Goal: Transaction & Acquisition: Download file/media

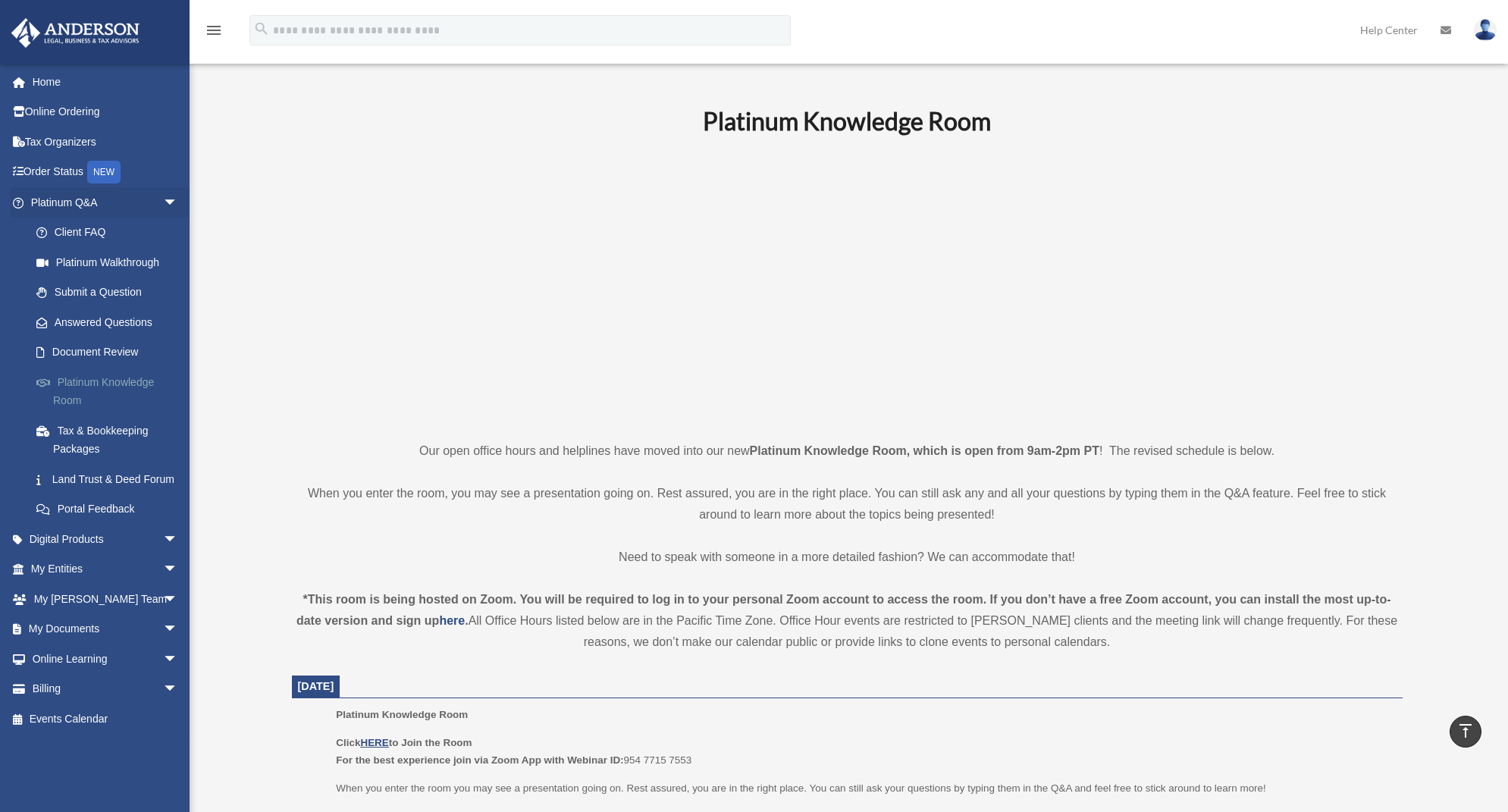
scroll to position [307, 0]
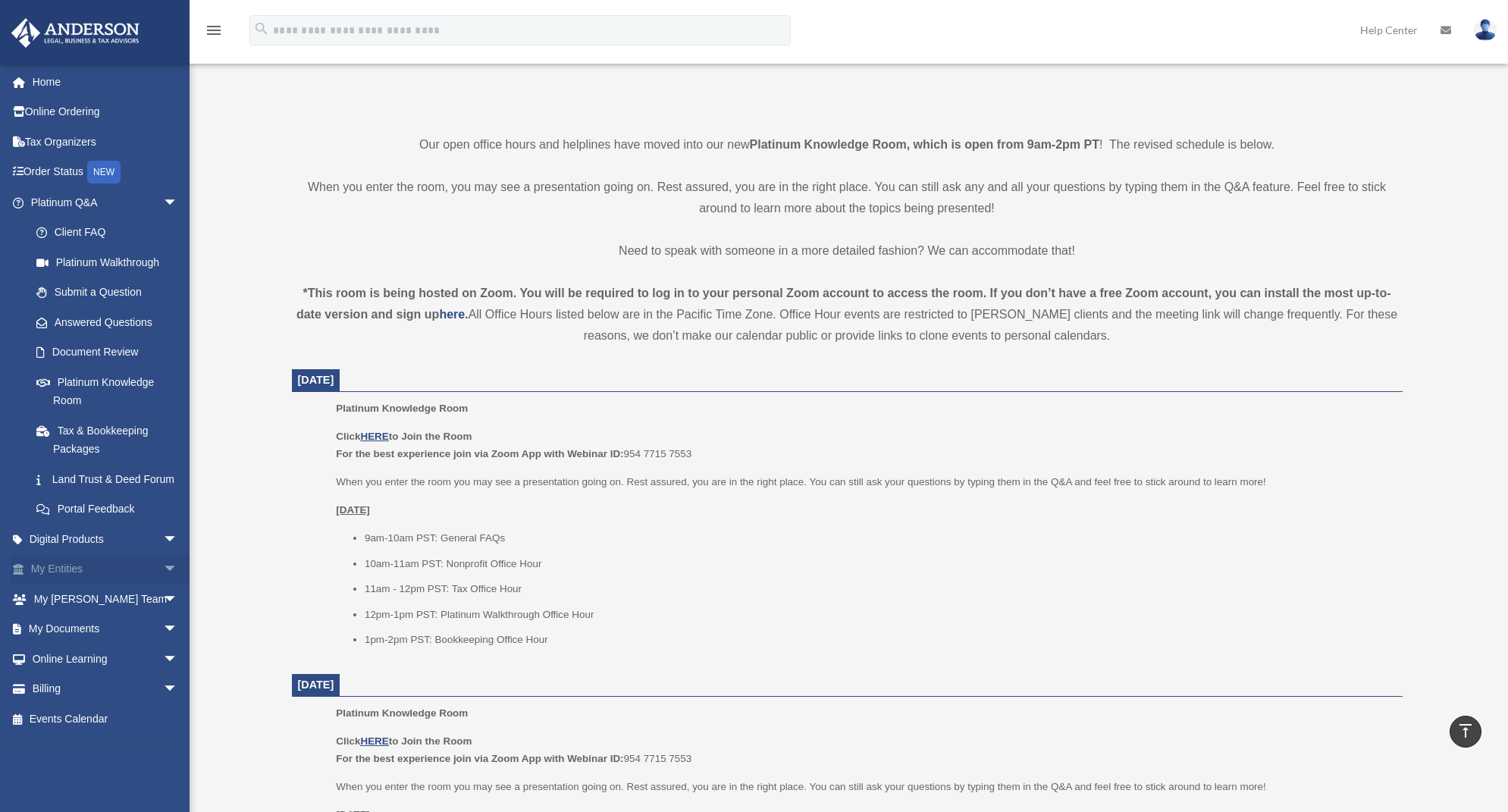
click at [70, 584] on link "My Entities arrow_drop_down" at bounding box center [105, 569] width 190 height 30
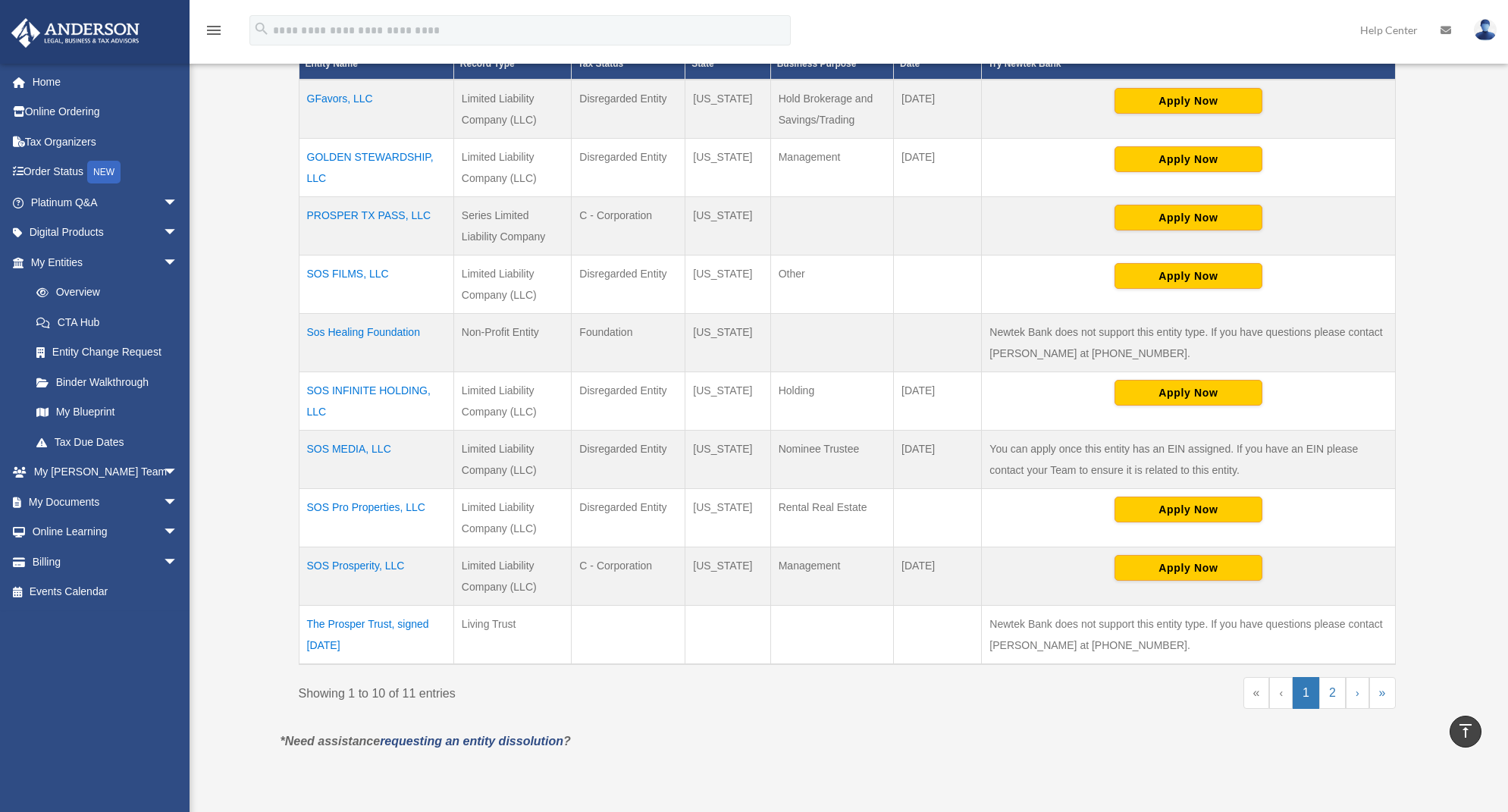
scroll to position [354, 0]
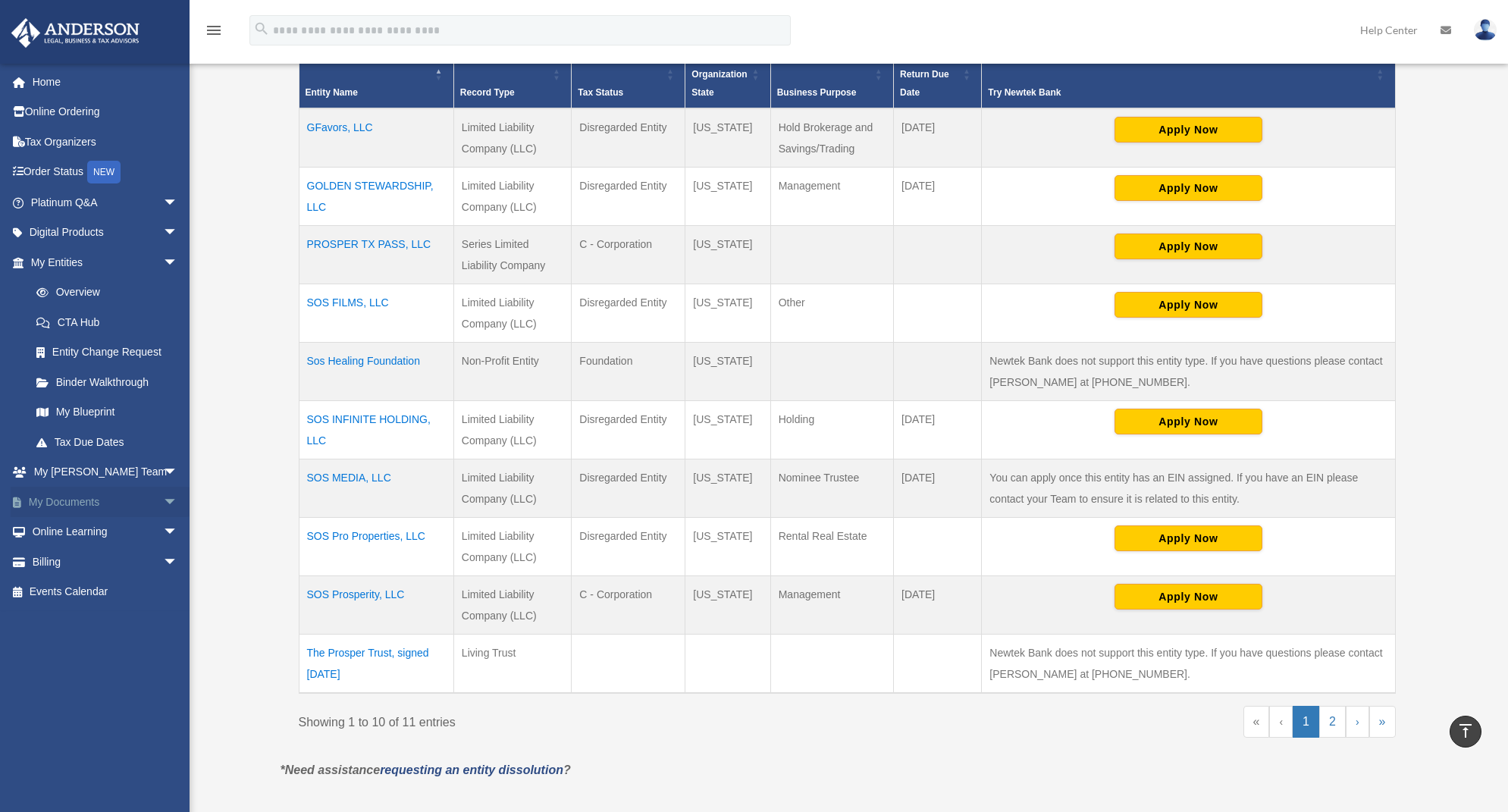
click at [77, 496] on link "My Documents arrow_drop_down" at bounding box center [105, 501] width 190 height 30
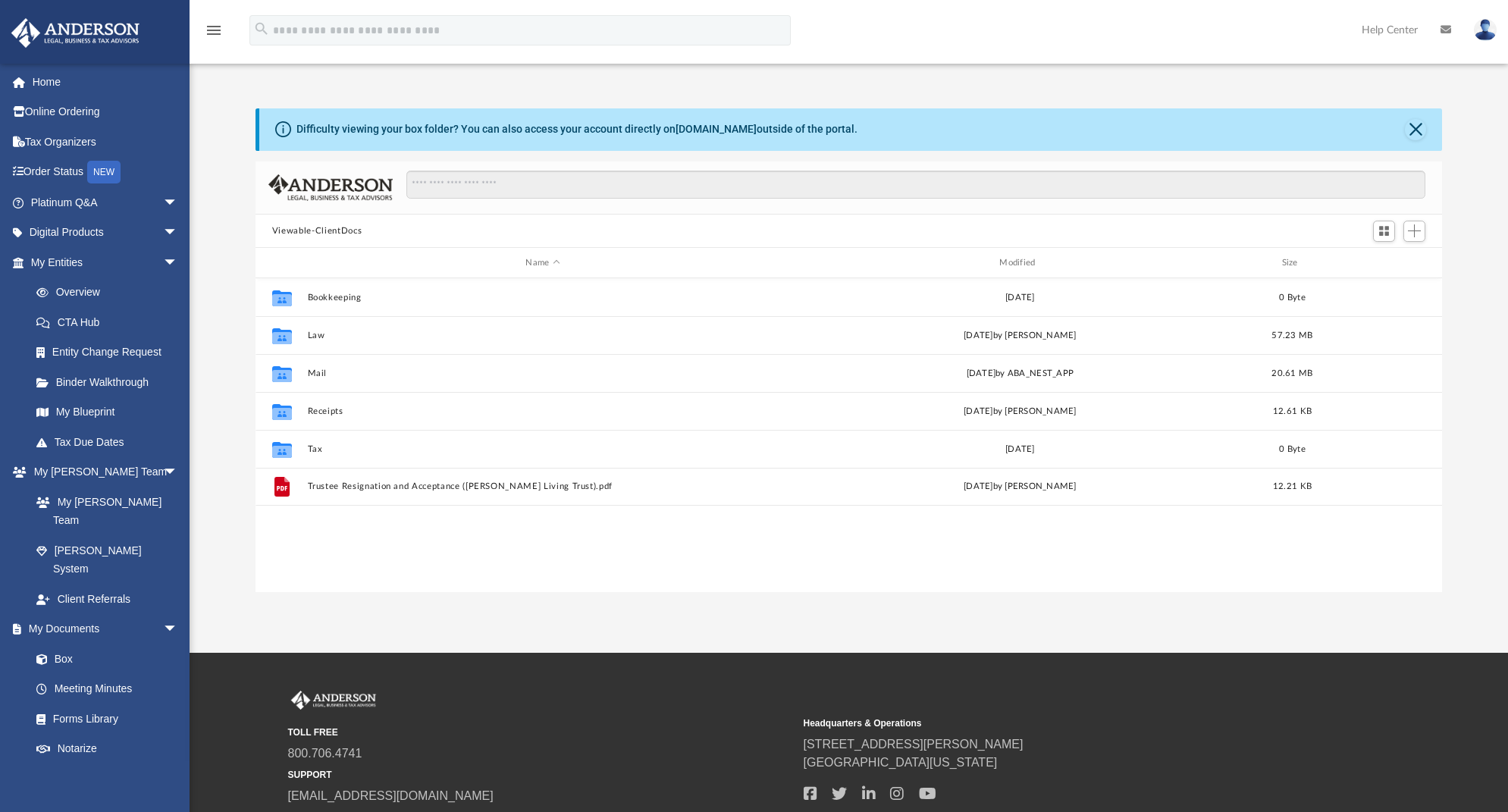
scroll to position [12, 12]
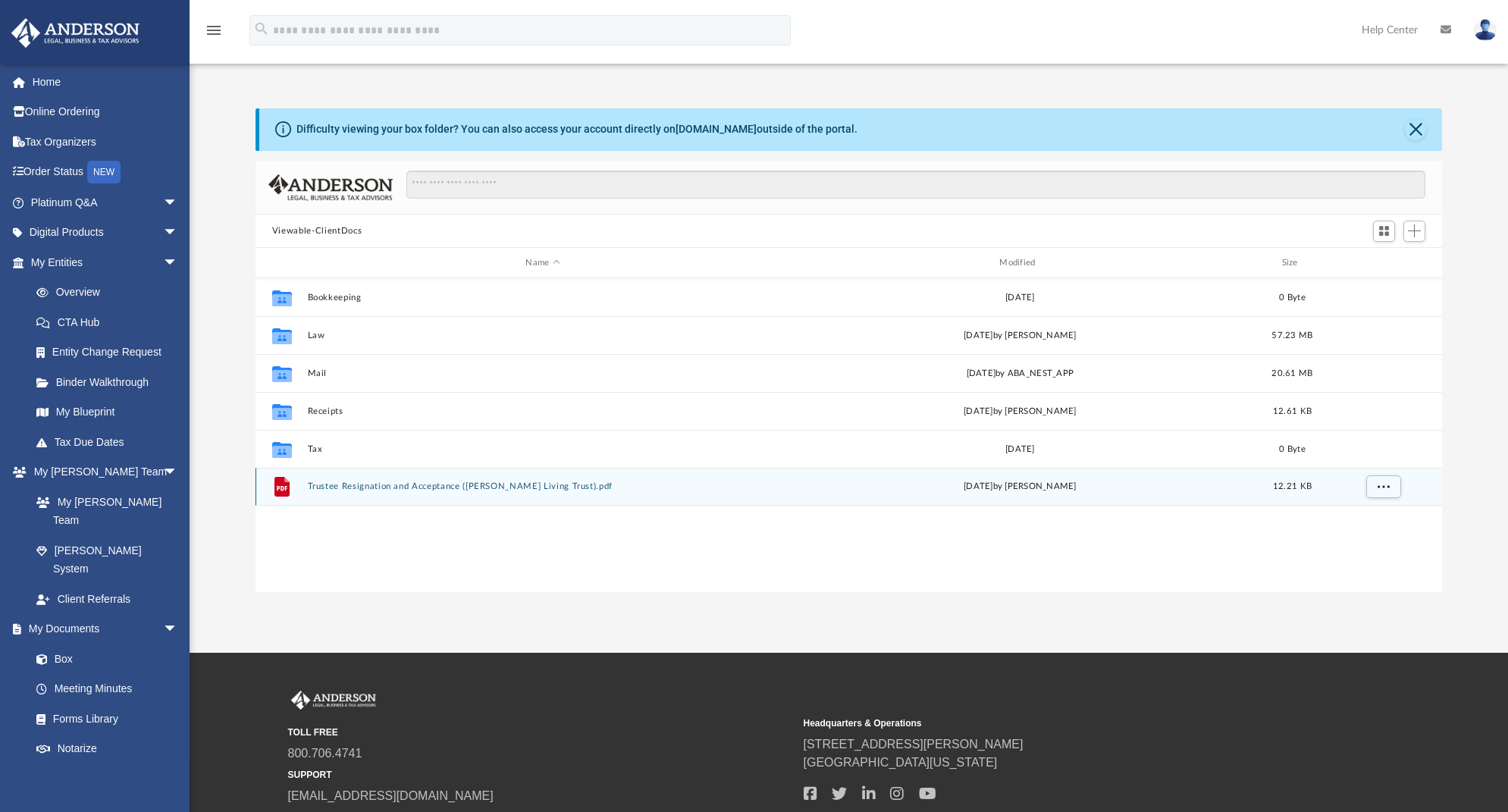
click at [449, 487] on button "Trustee Resignation and Acceptance (Kenneth Living Trust).pdf" at bounding box center [542, 485] width 471 height 10
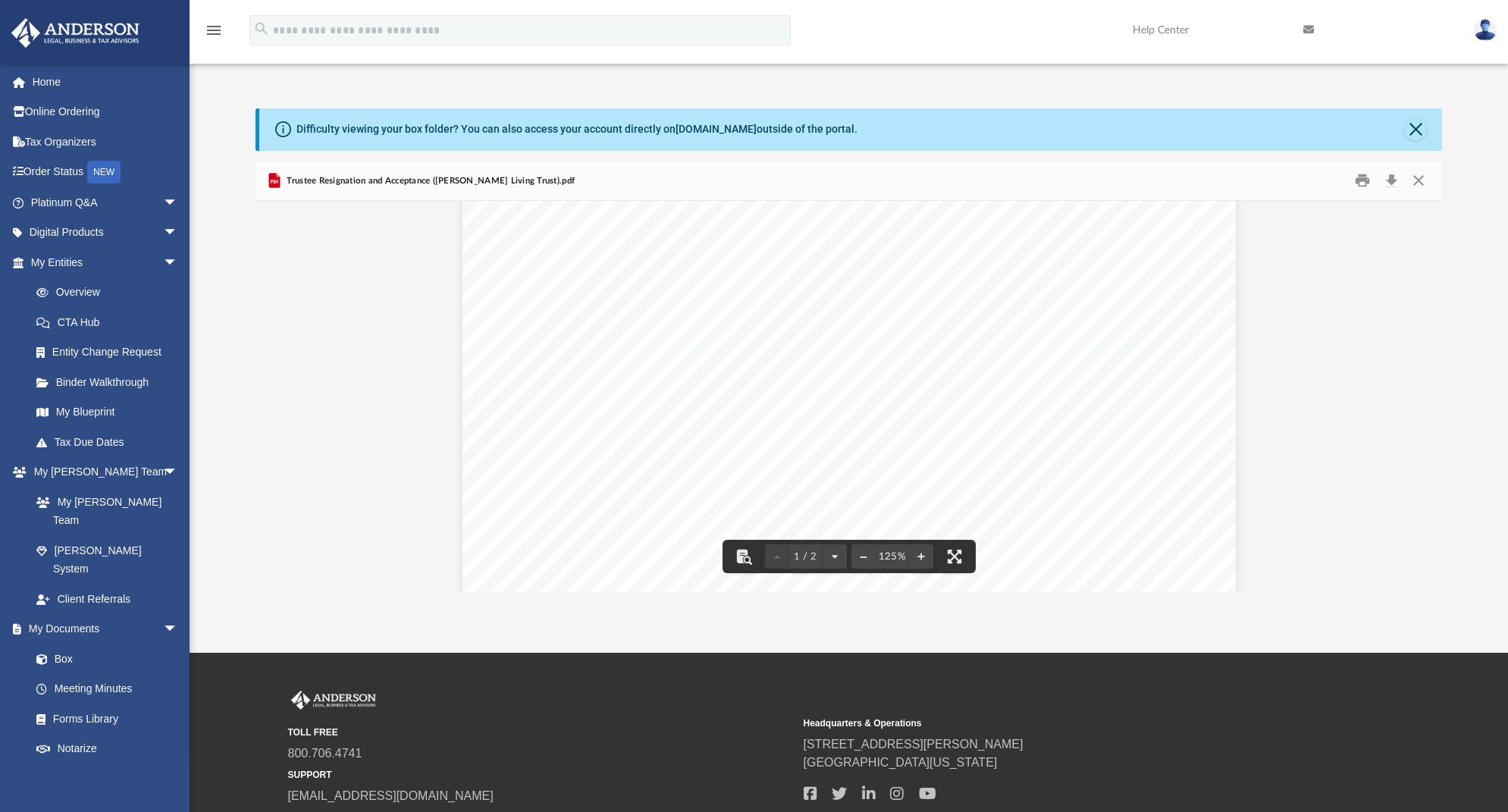
scroll to position [0, 0]
click at [1386, 175] on button "Download" at bounding box center [1391, 181] width 27 height 23
click at [1418, 180] on button "Close" at bounding box center [1418, 181] width 27 height 23
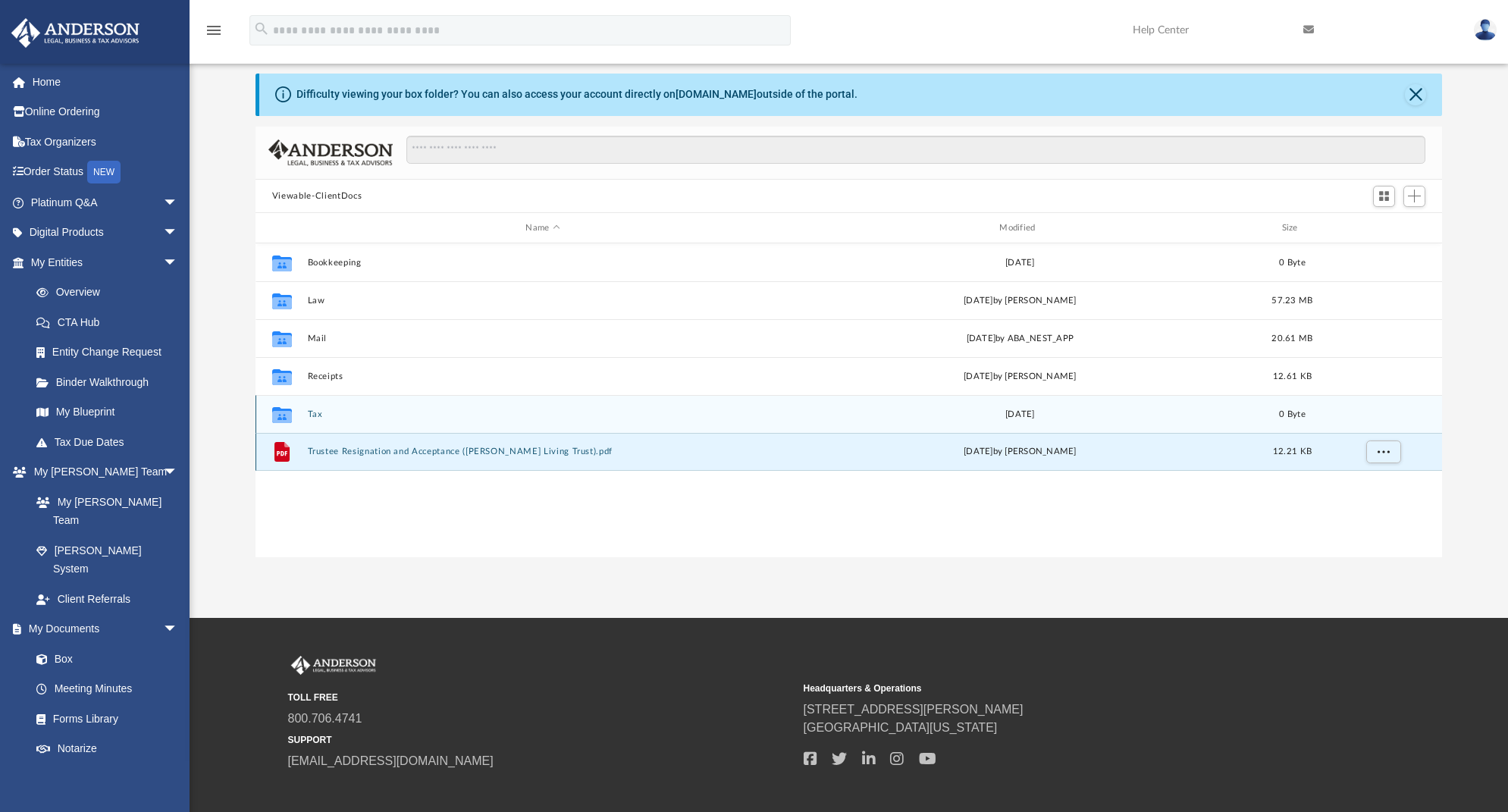
scroll to position [31, 0]
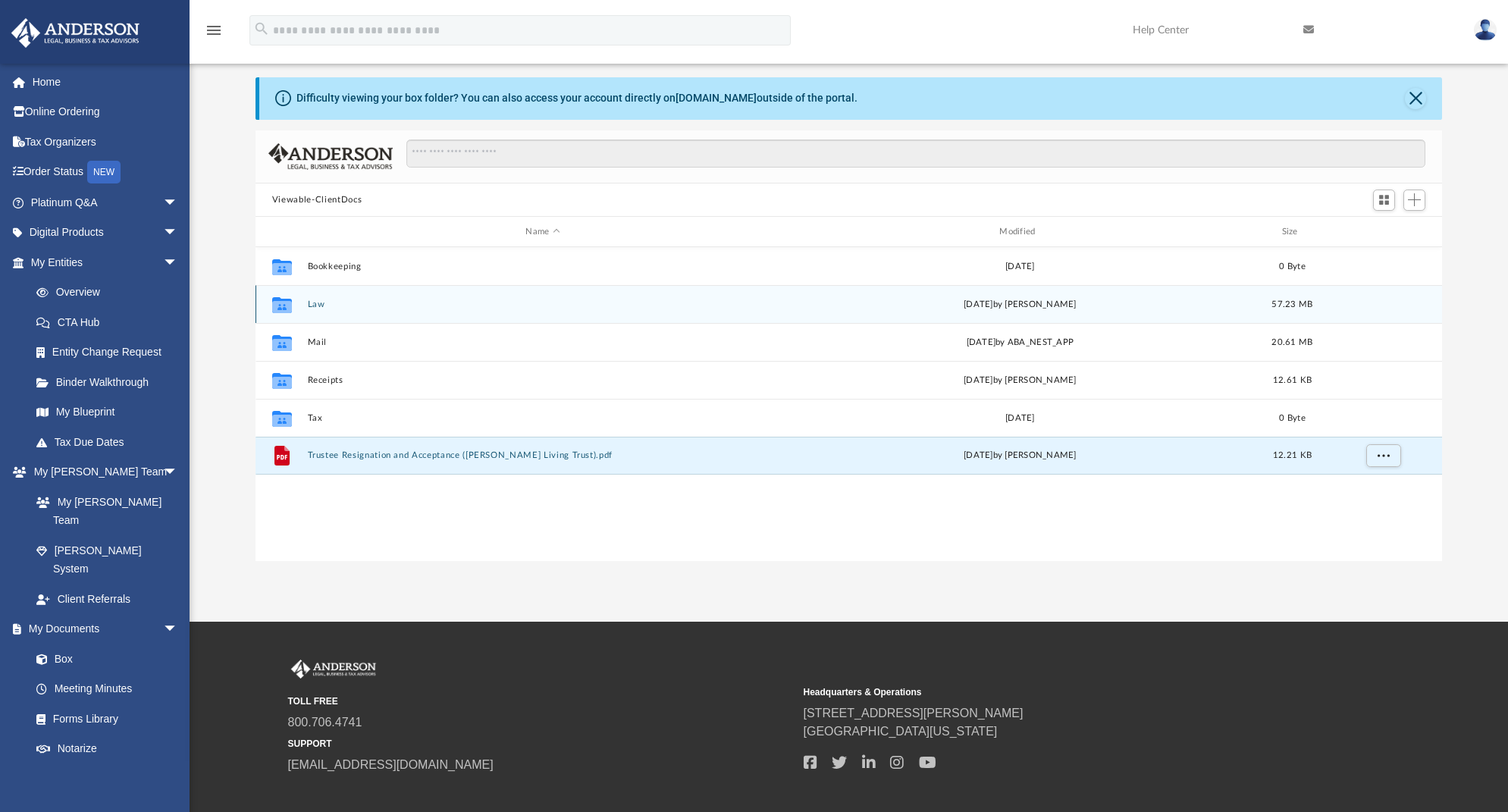
click at [385, 307] on button "Law" at bounding box center [542, 304] width 471 height 10
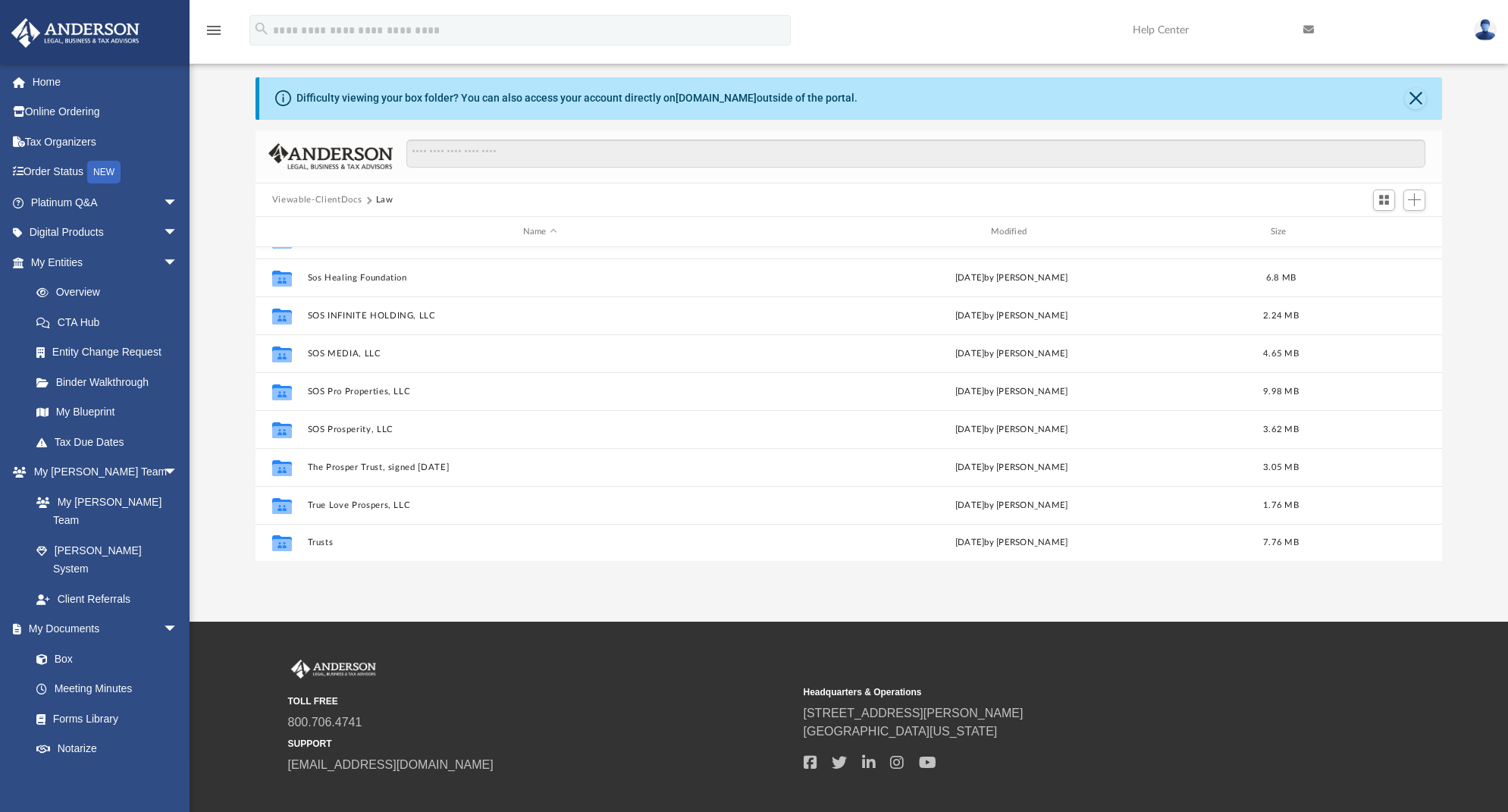
scroll to position [111, 0]
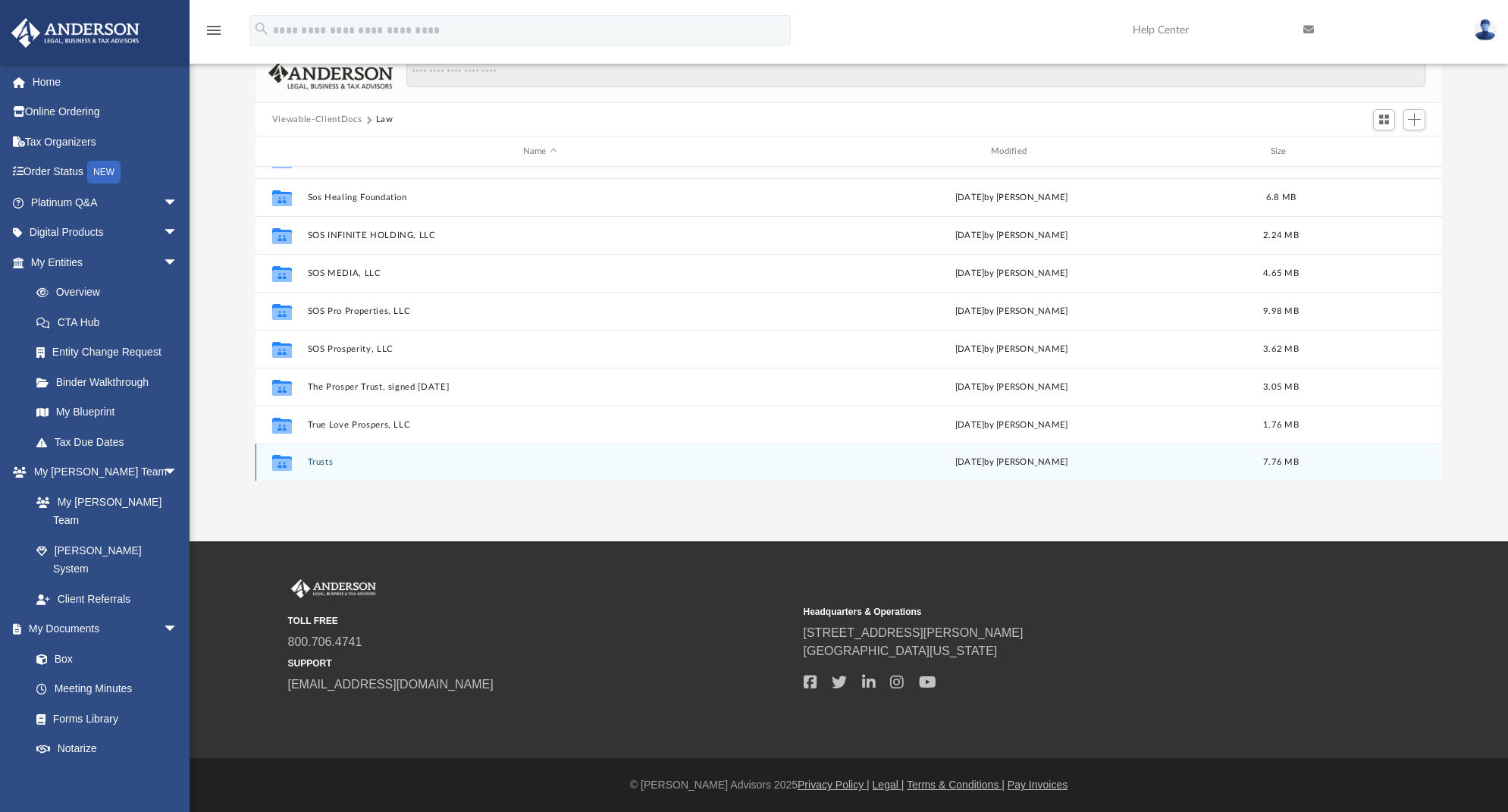
click at [329, 459] on button "Trusts" at bounding box center [539, 461] width 465 height 10
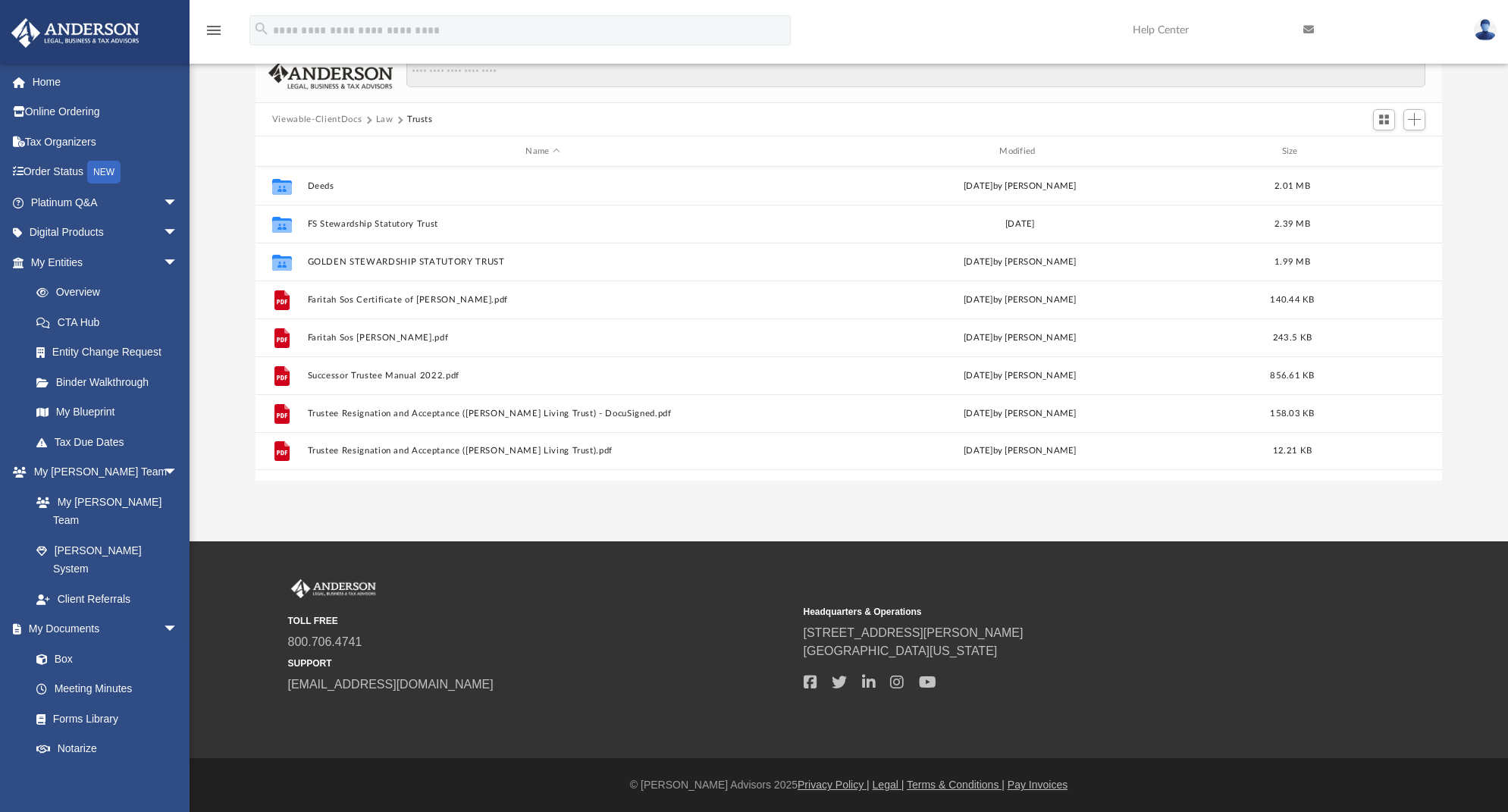
scroll to position [0, 0]
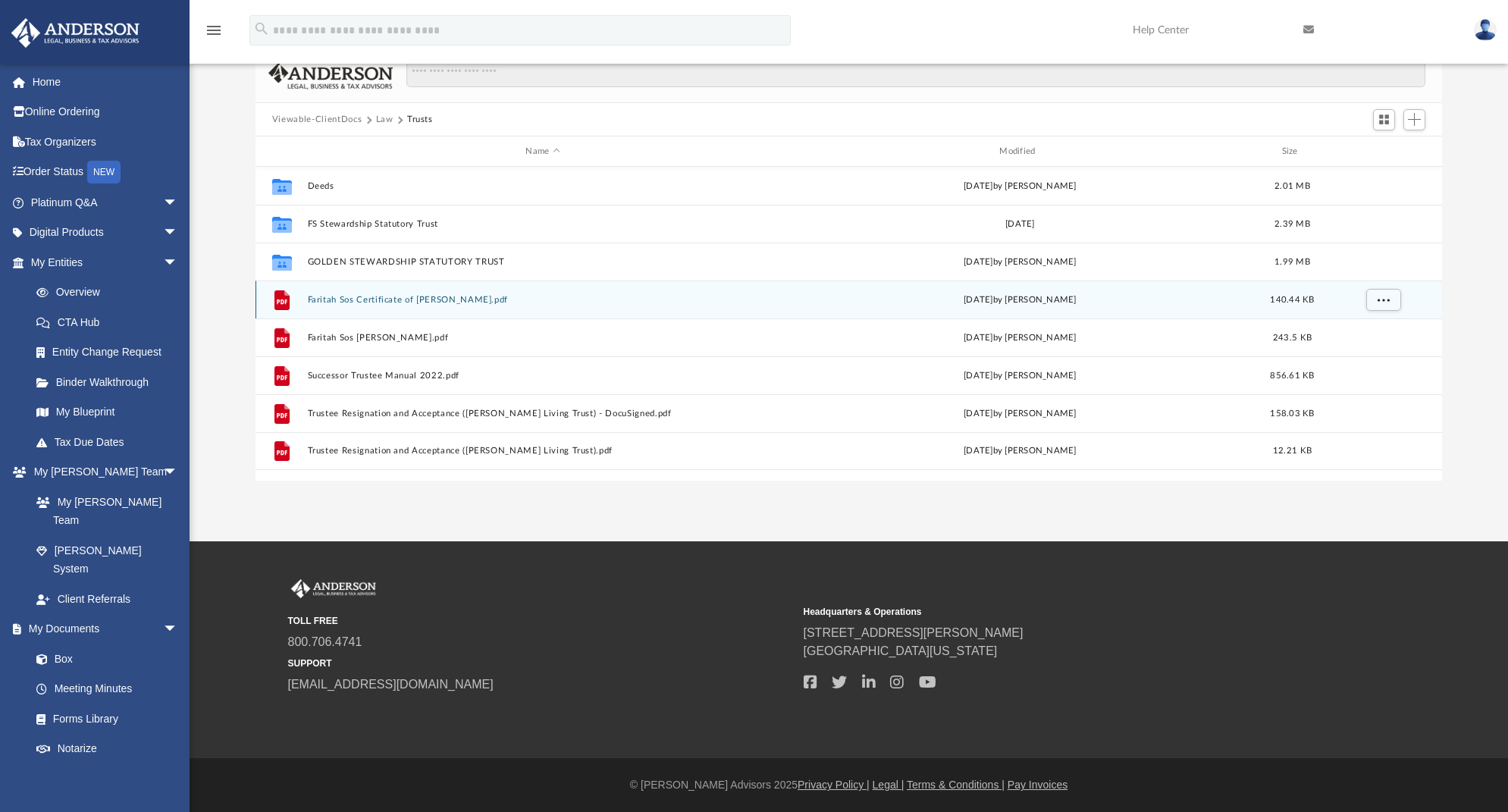
click at [426, 300] on button "Faritah Sos Certificate of Kenneth Trust.pdf" at bounding box center [542, 299] width 471 height 10
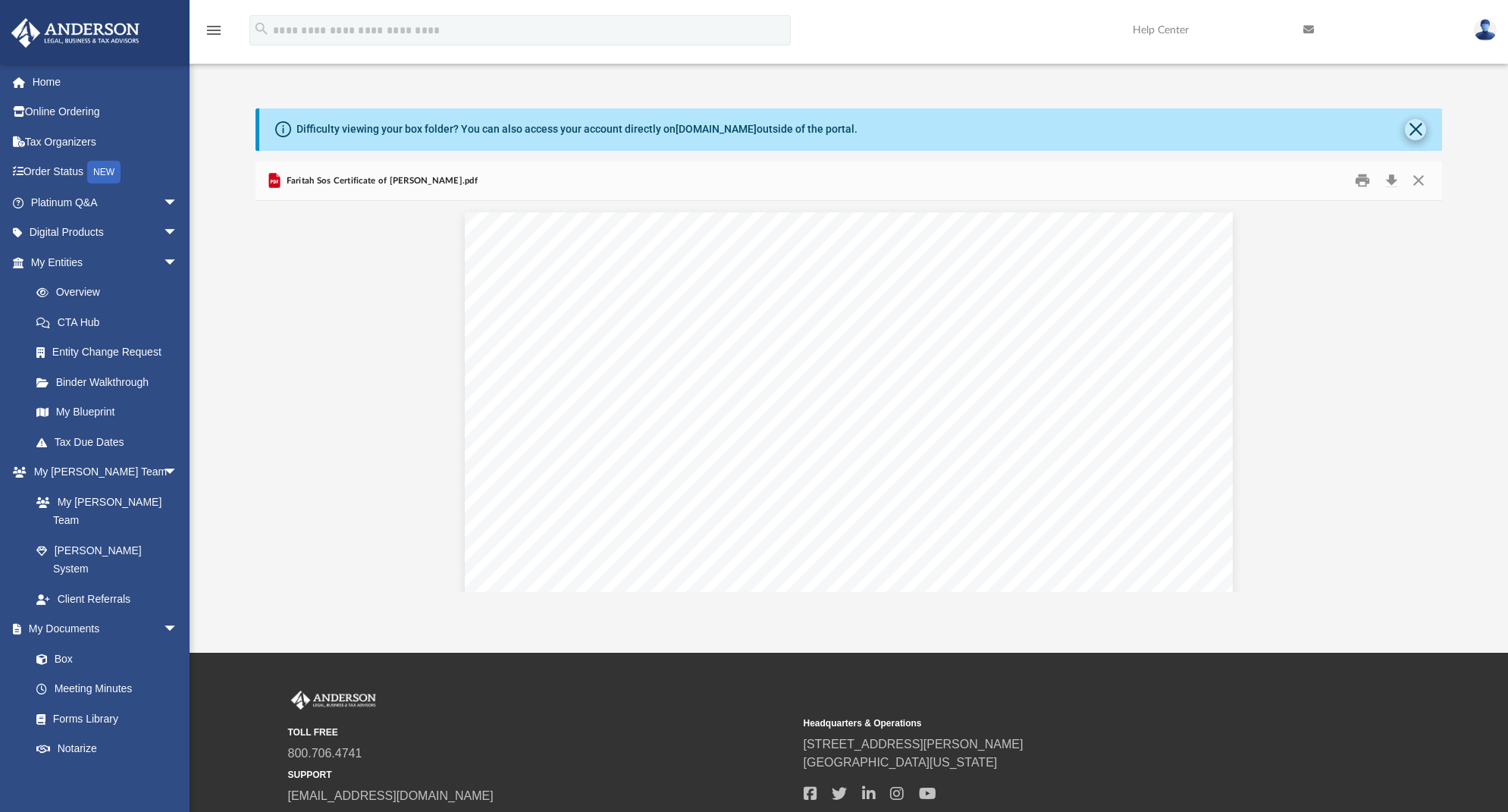
click at [1419, 128] on button "Close" at bounding box center [1415, 129] width 21 height 21
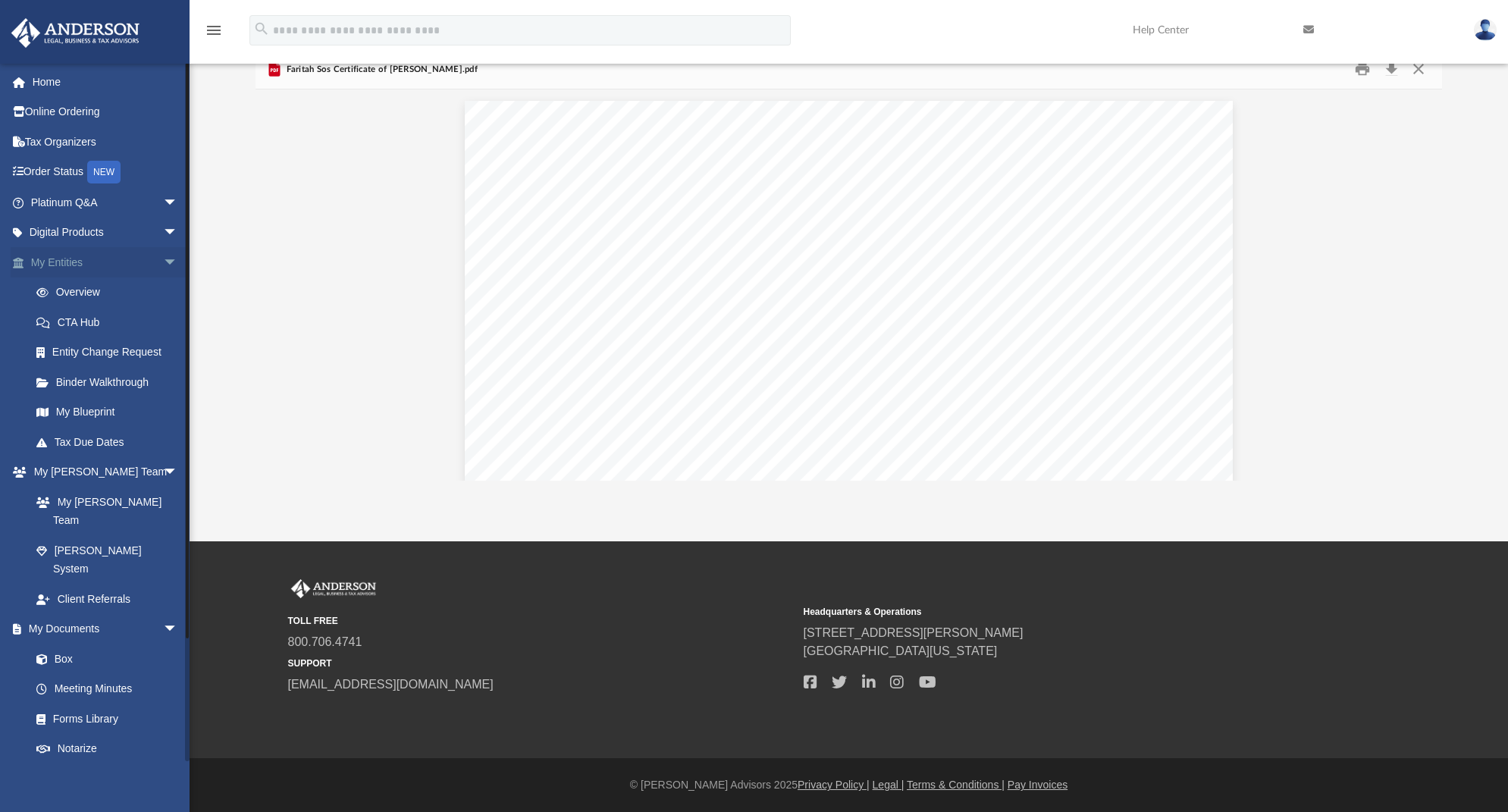
click at [163, 259] on span "arrow_drop_down" at bounding box center [178, 262] width 30 height 31
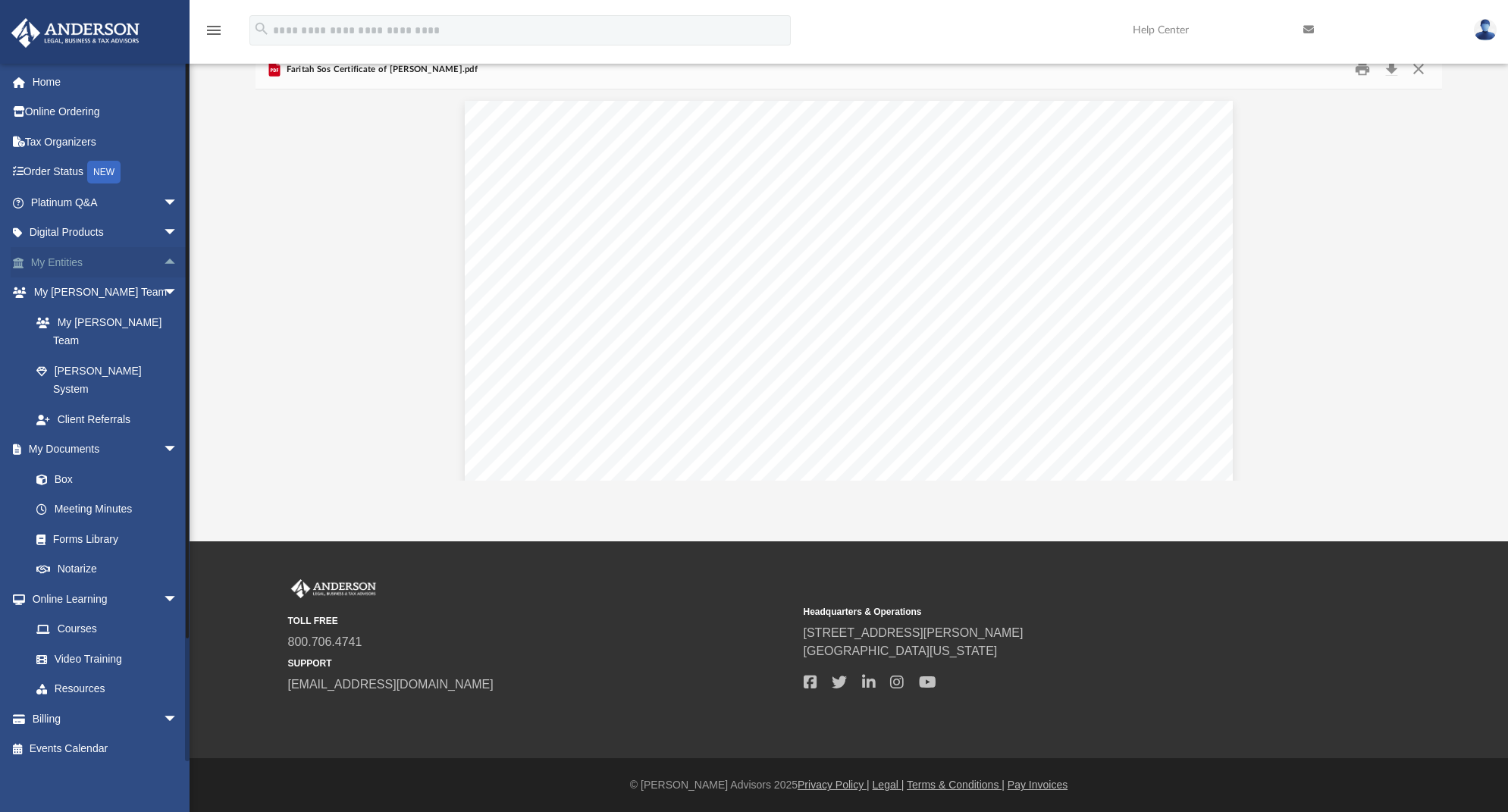
click at [163, 259] on span "arrow_drop_up" at bounding box center [178, 262] width 30 height 31
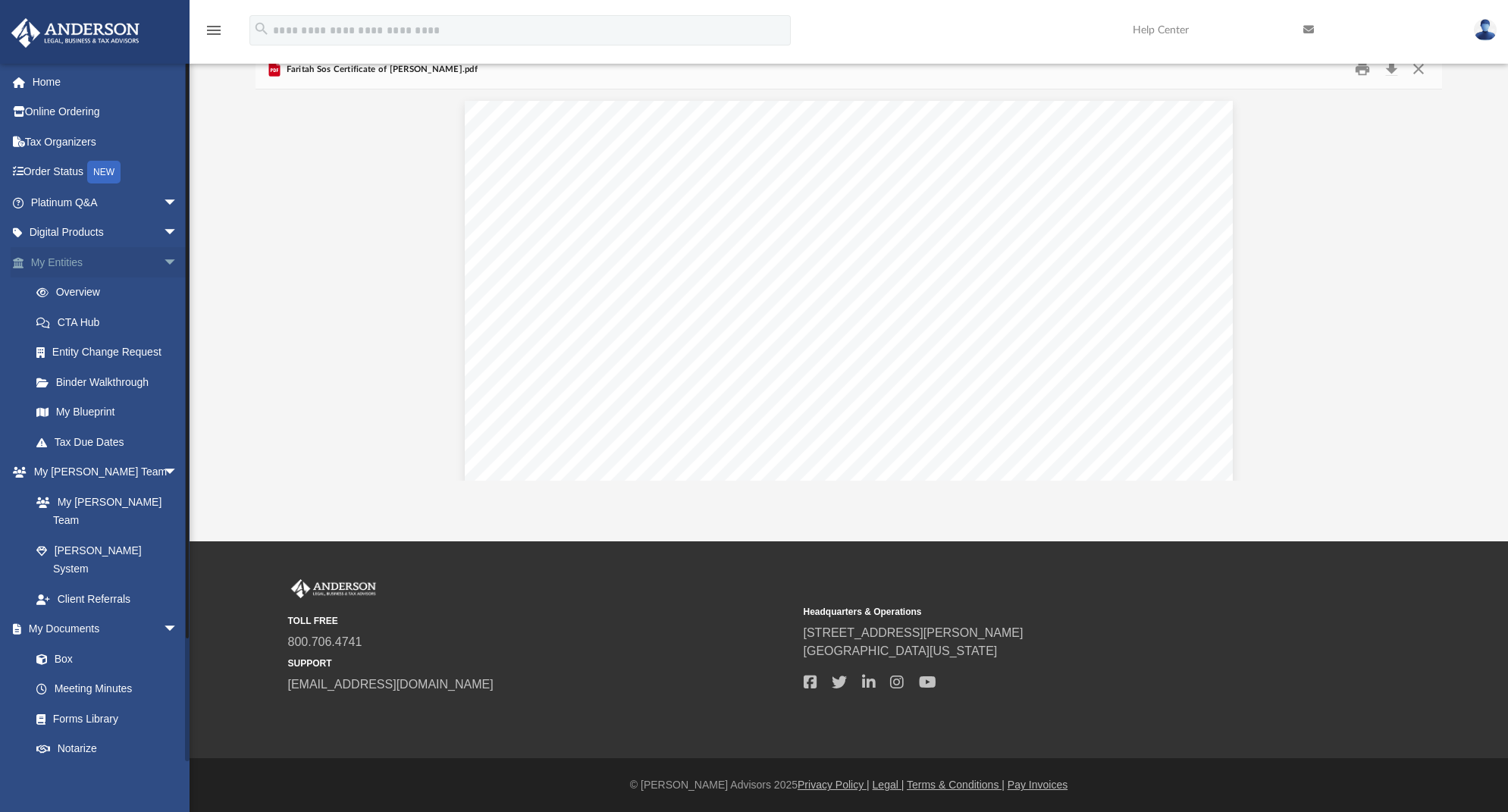
click at [163, 259] on span "arrow_drop_down" at bounding box center [178, 262] width 30 height 31
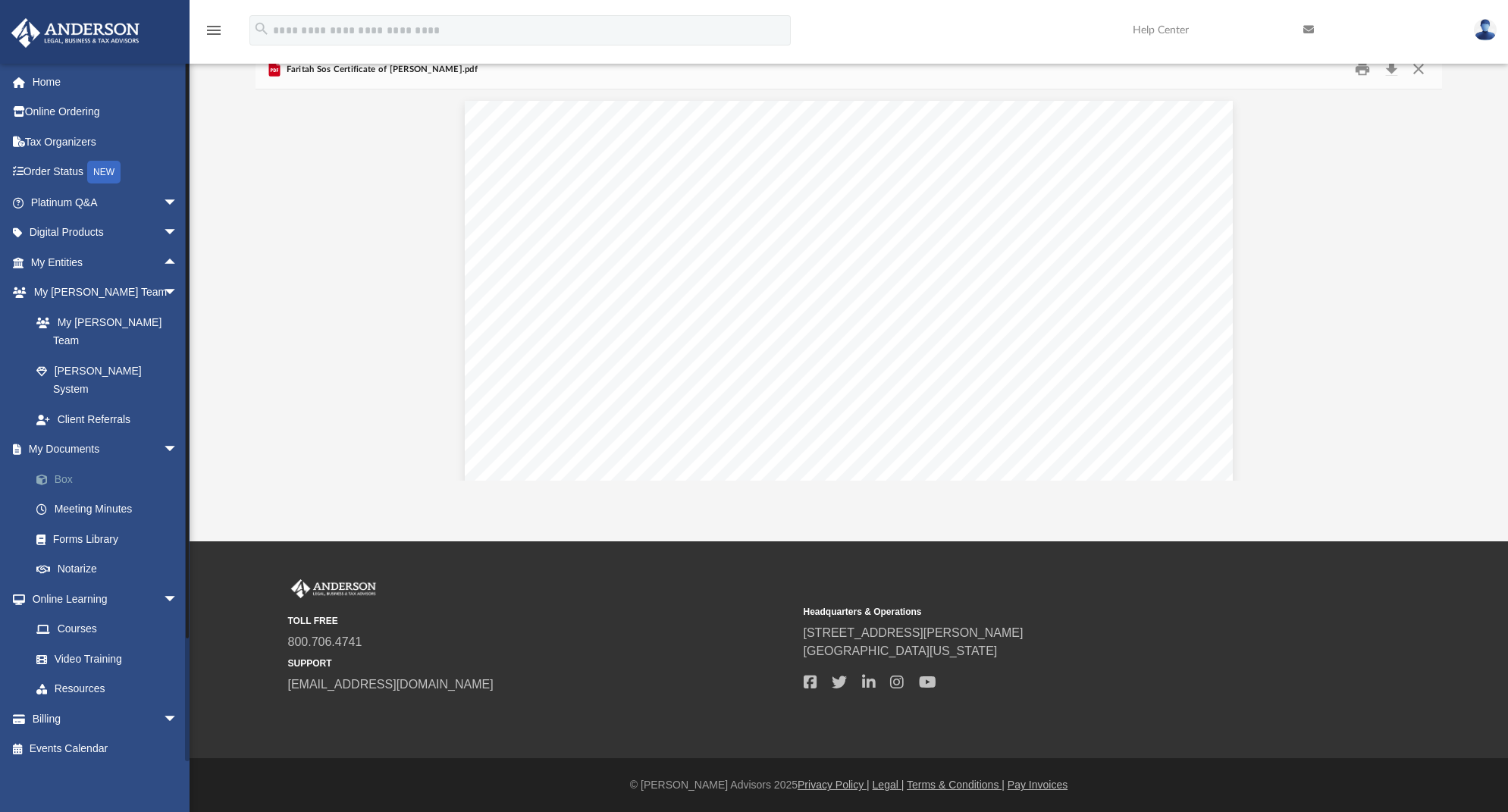
click at [63, 464] on link "Box" at bounding box center [110, 479] width 180 height 30
click at [58, 464] on link "Box" at bounding box center [110, 479] width 180 height 30
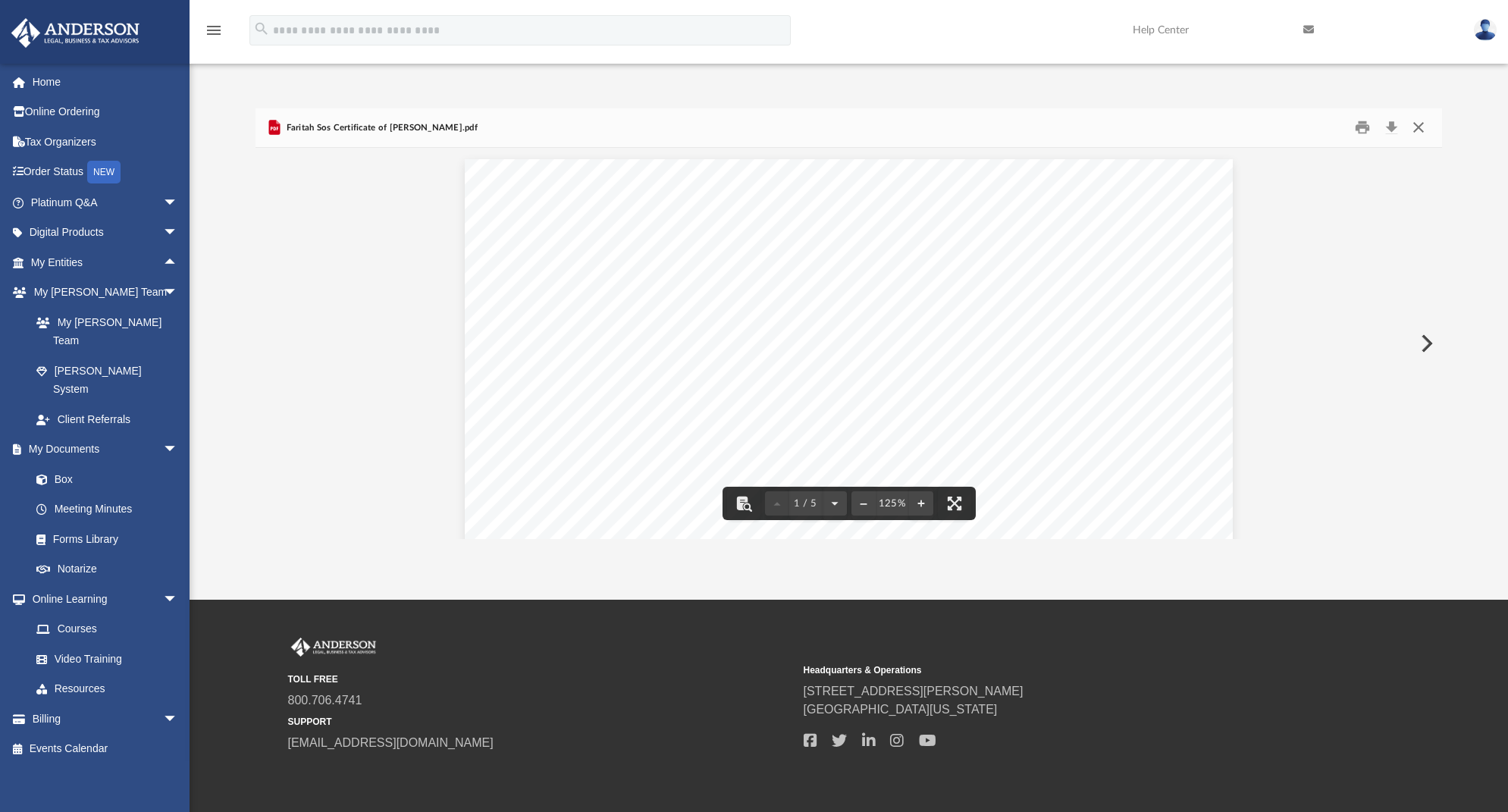
click at [1423, 123] on button "Close" at bounding box center [1418, 128] width 27 height 23
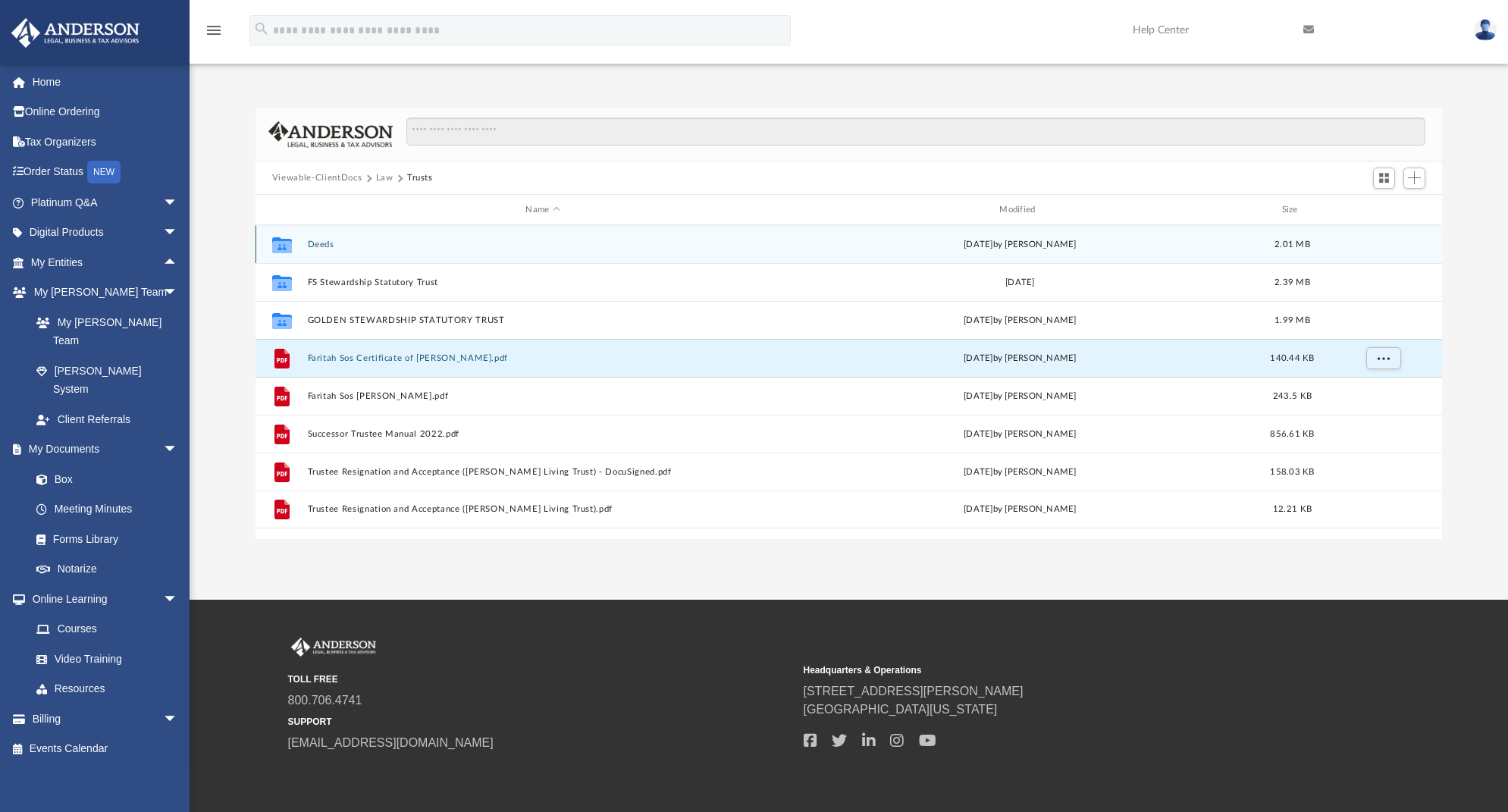
click at [323, 252] on div "Collaborated Folder Deeds yesterday by Colette Grier 2.01 MB" at bounding box center [849, 244] width 1187 height 38
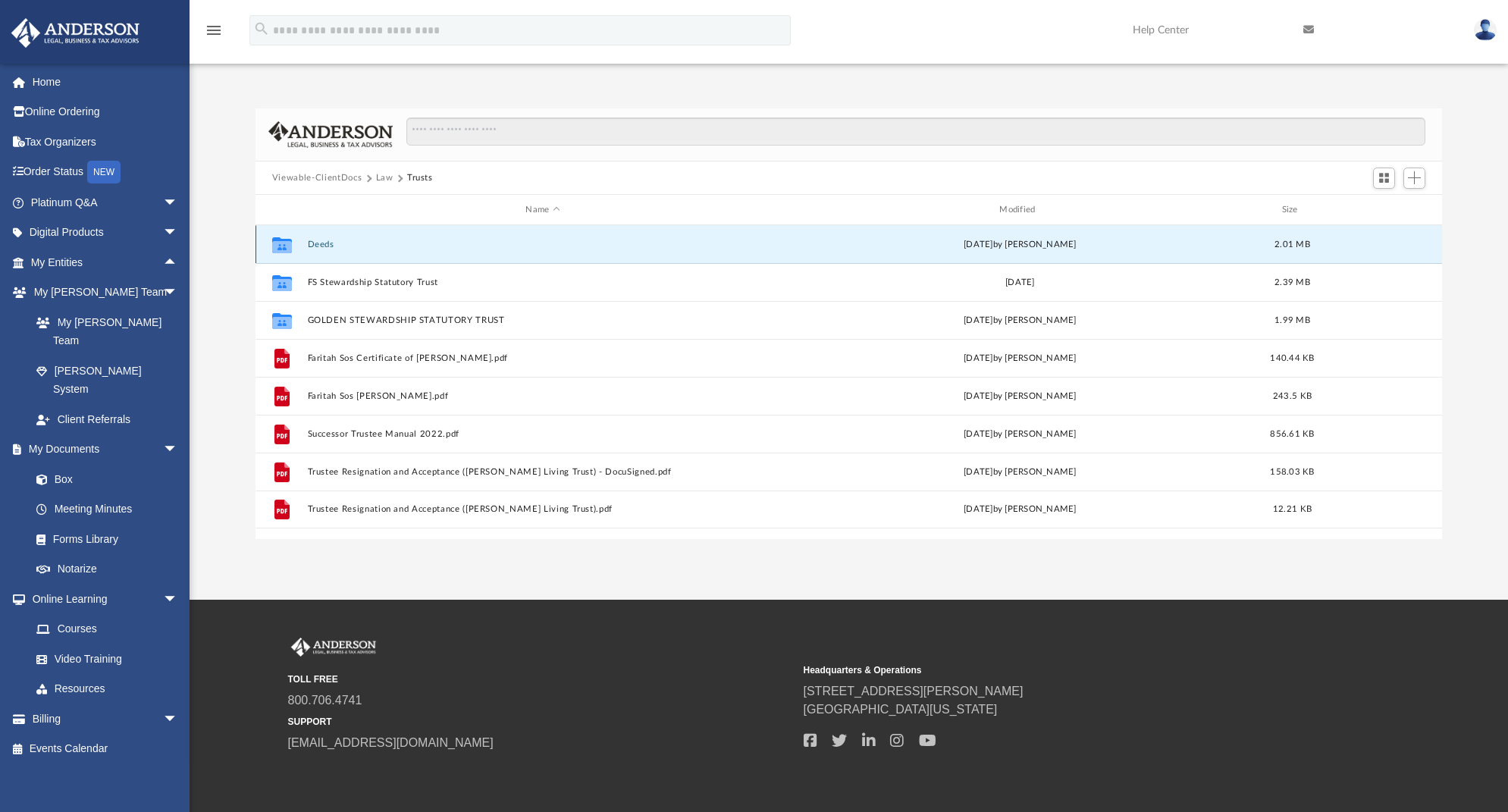
click at [323, 249] on div "Collaborated Folder Deeds yesterday by Colette Grier 2.01 MB" at bounding box center [849, 244] width 1187 height 38
click at [325, 246] on button "Deeds" at bounding box center [542, 244] width 471 height 10
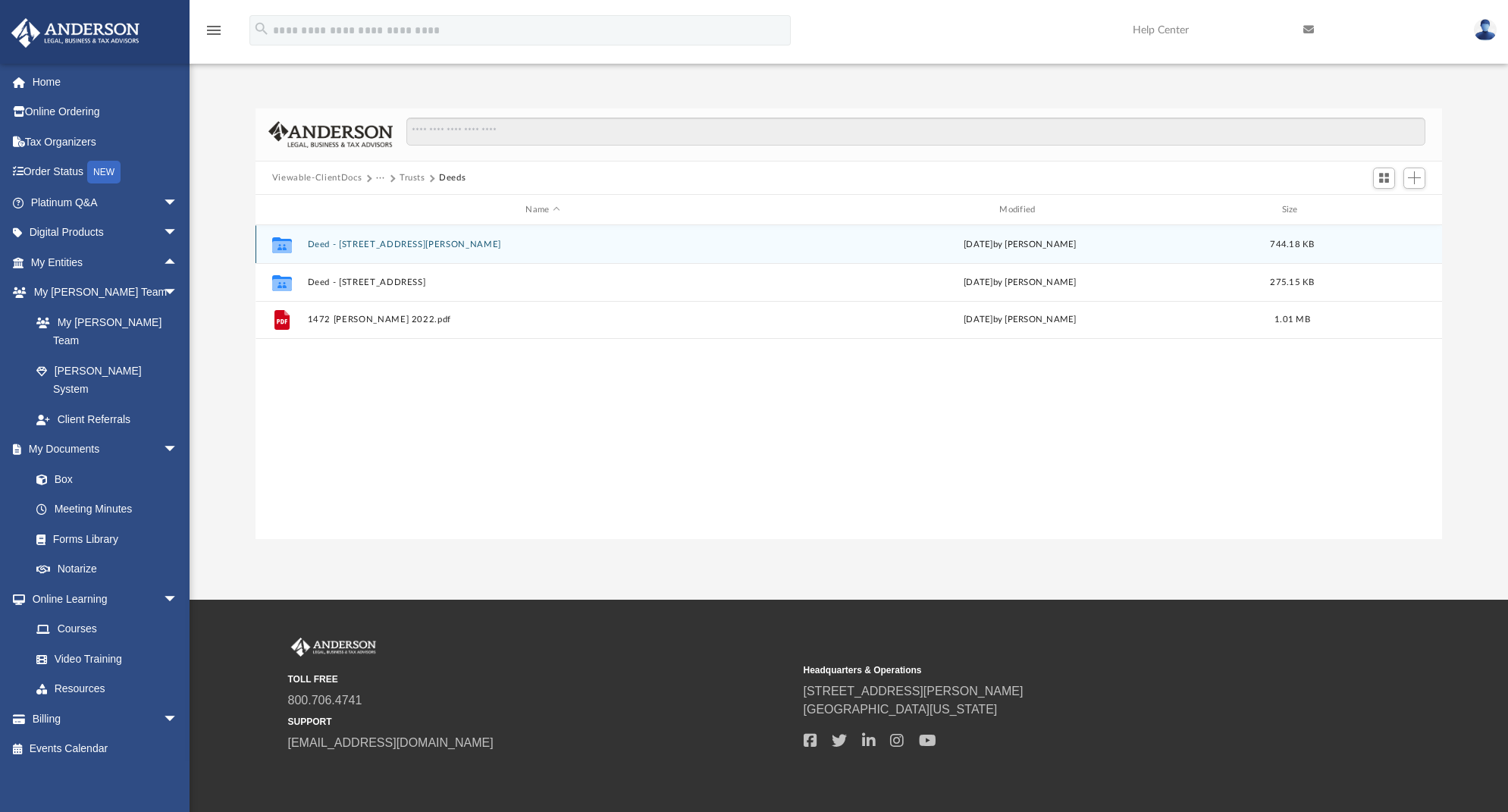
click at [399, 247] on button "Deed - 1472 Kenneth Drive" at bounding box center [542, 244] width 471 height 10
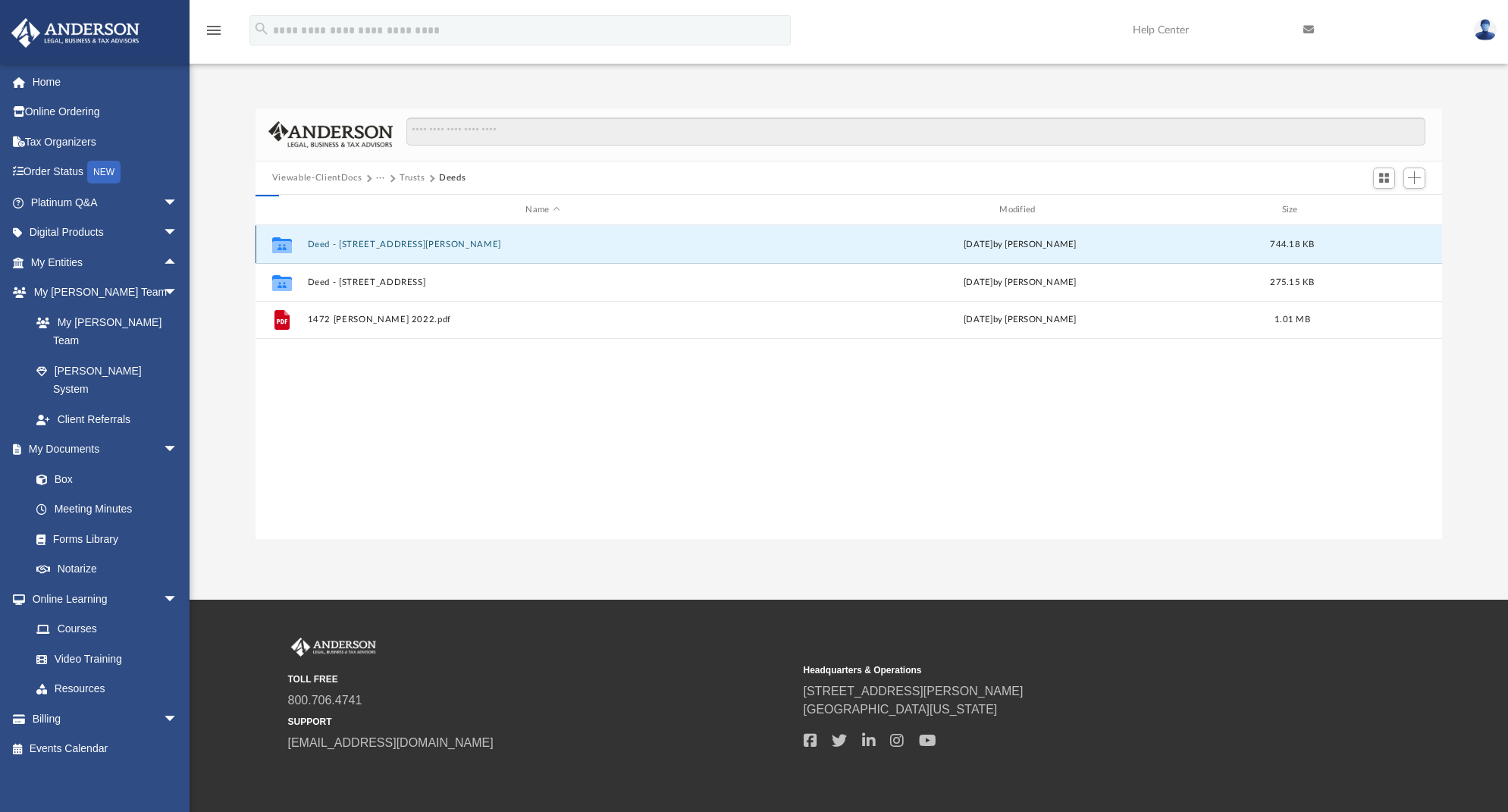
click at [399, 247] on button "Deed - 1472 Kenneth Drive" at bounding box center [542, 244] width 471 height 10
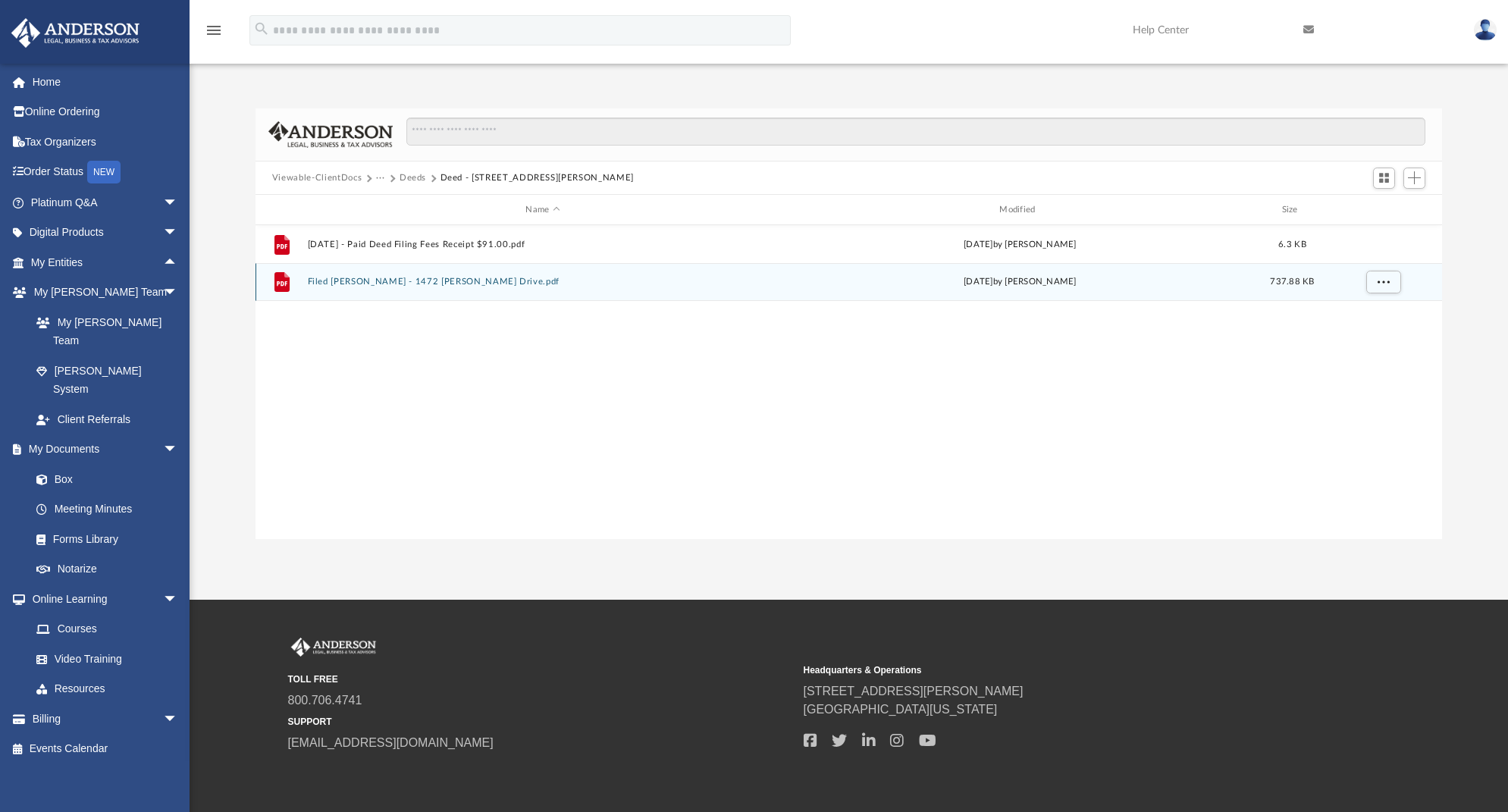
click at [446, 281] on button "Filed Grant Deed - 1472 Kenneth Drive.pdf" at bounding box center [542, 281] width 471 height 10
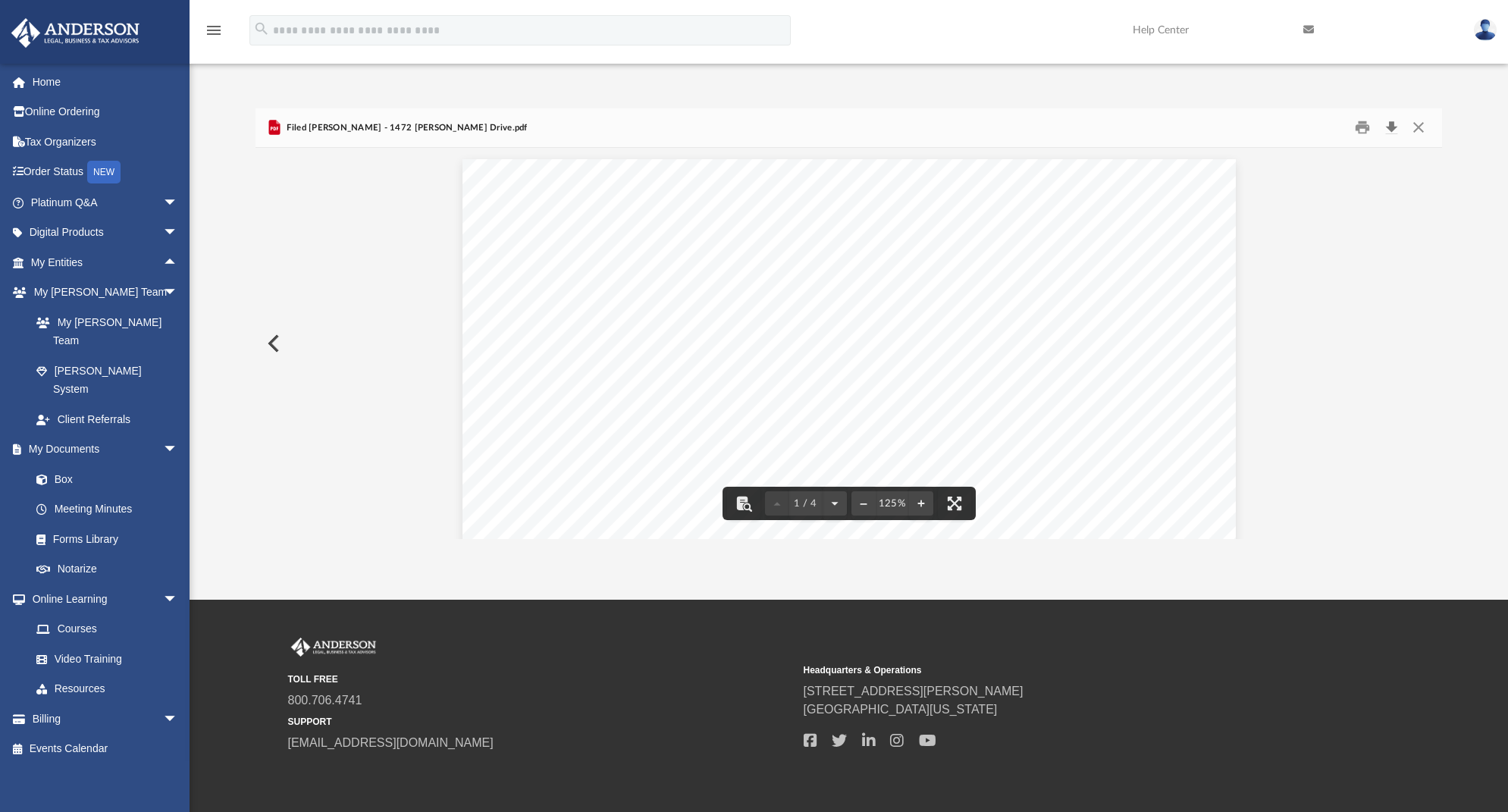
click at [1392, 128] on button "Download" at bounding box center [1391, 128] width 27 height 23
